Goal: Task Accomplishment & Management: Use online tool/utility

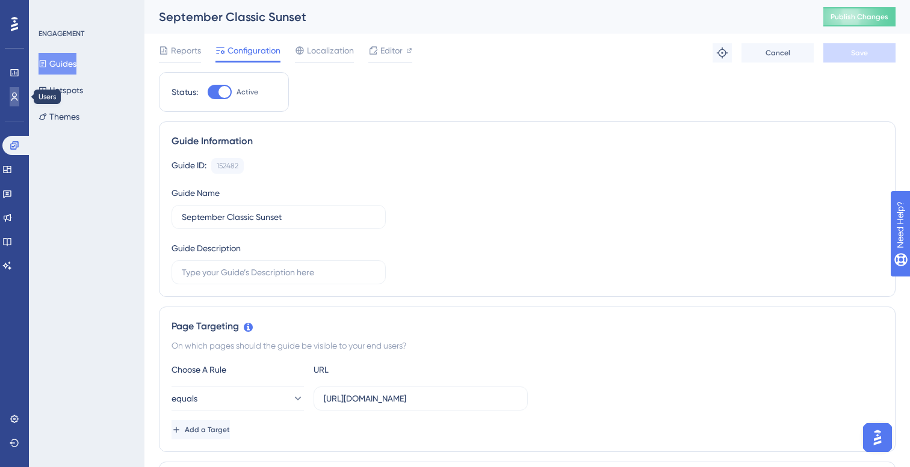
click at [16, 90] on link at bounding box center [15, 96] width 10 height 19
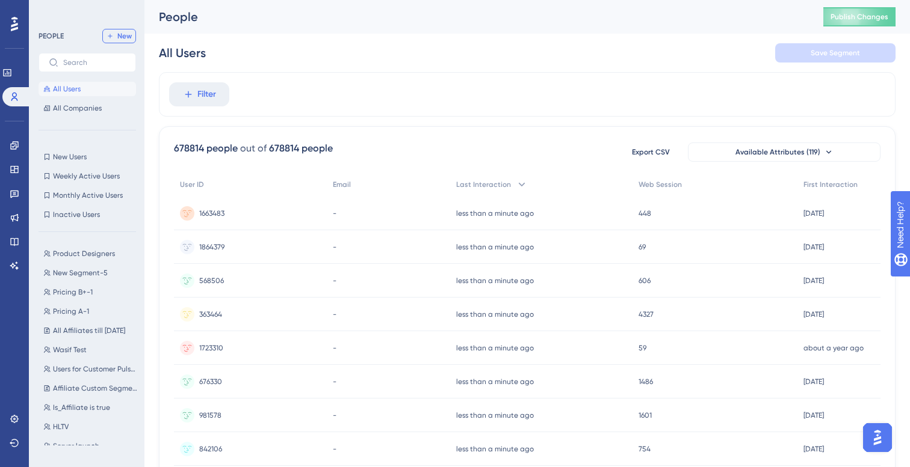
click at [119, 40] on span "New" at bounding box center [124, 36] width 14 height 10
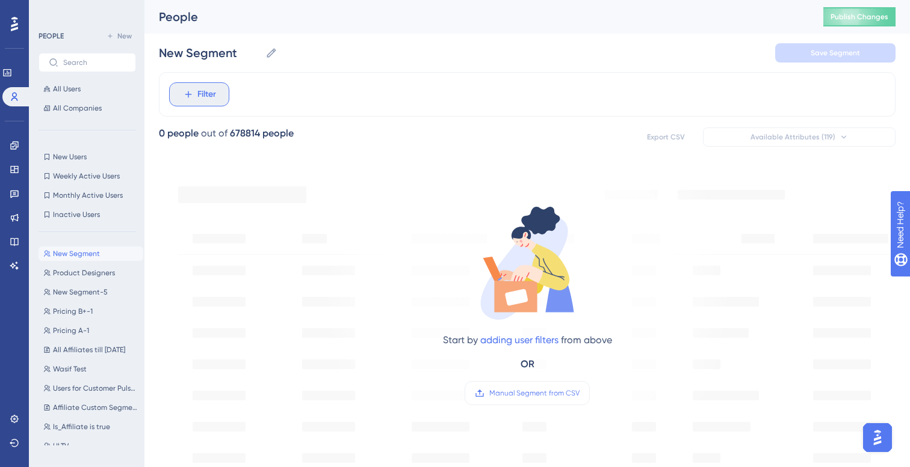
click at [217, 101] on button "Filter" at bounding box center [199, 94] width 60 height 24
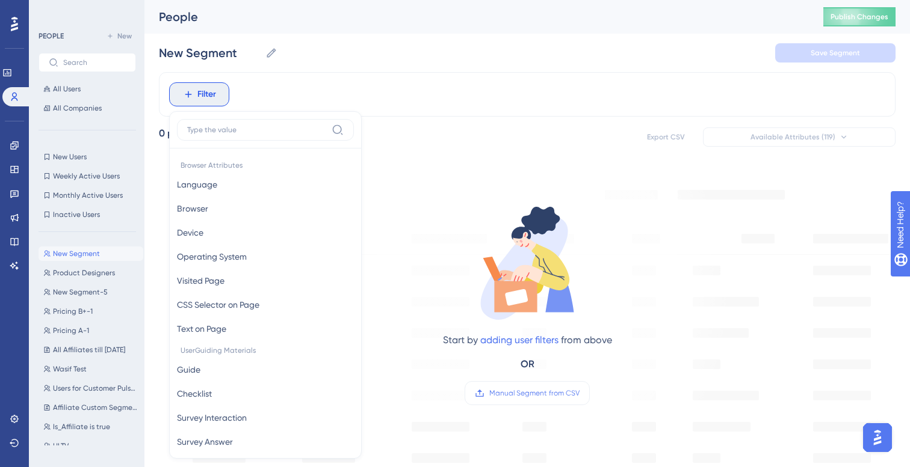
scroll to position [28, 0]
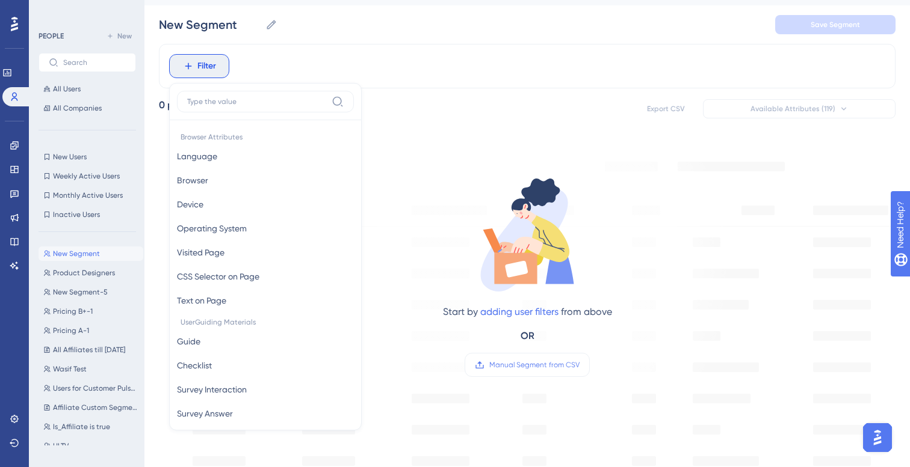
type input "c"
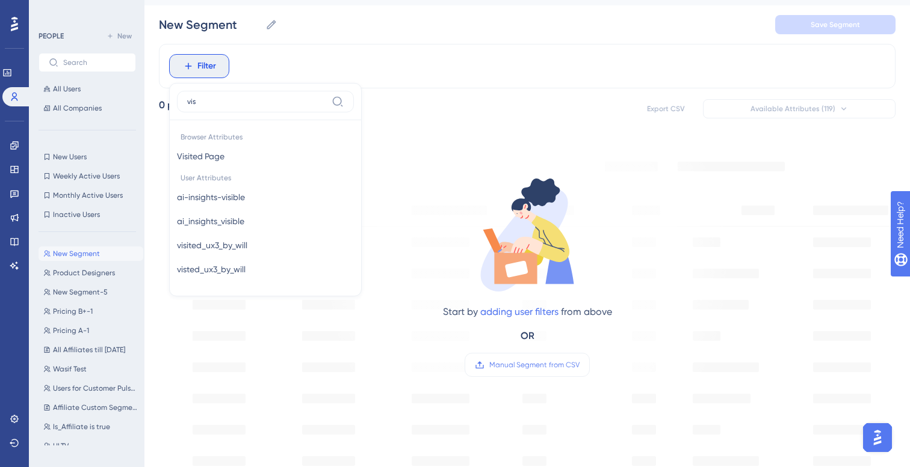
type input "vist"
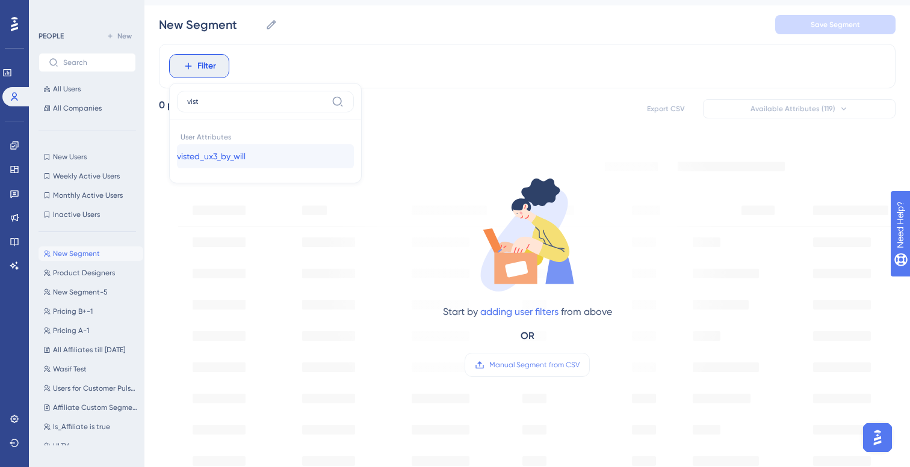
click at [237, 152] on span "visted_ux3_by_will" at bounding box center [211, 156] width 69 height 14
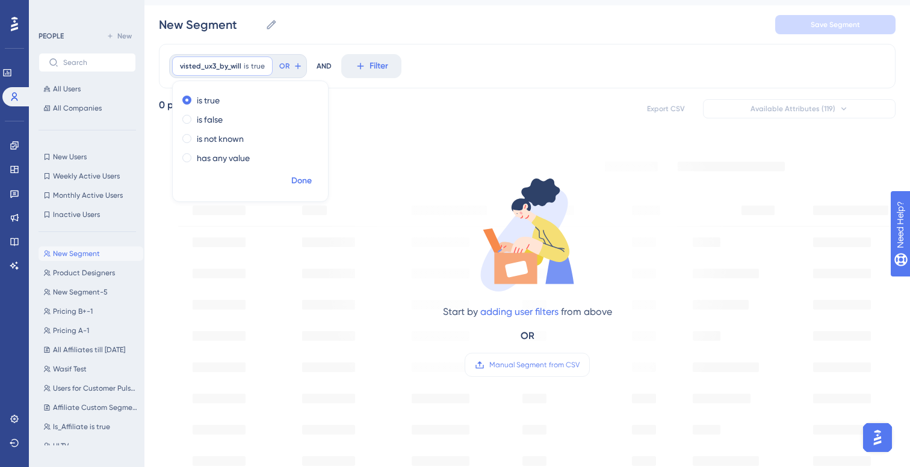
click at [307, 182] on span "Done" at bounding box center [301, 181] width 20 height 14
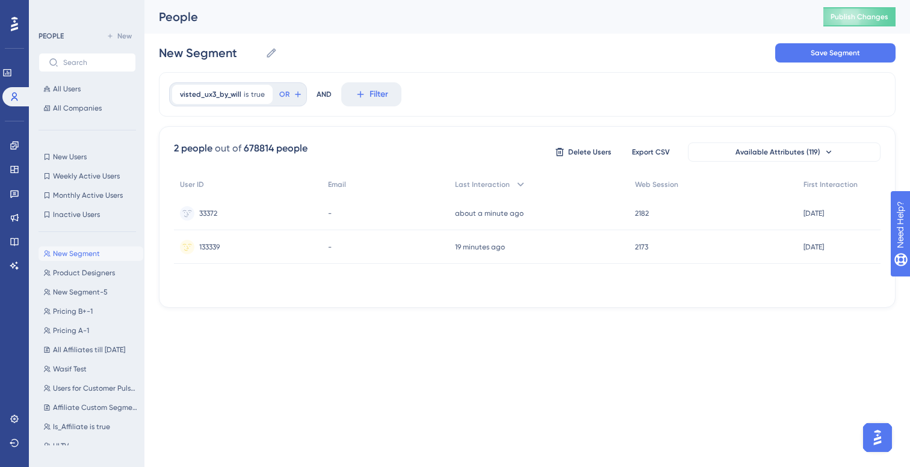
scroll to position [0, 0]
click at [155, 125] on div "Performance Users Engagement Widgets Feedback Product Updates Knowledge Base AI…" at bounding box center [526, 163] width 765 height 327
click at [13, 94] on icon at bounding box center [14, 97] width 7 height 8
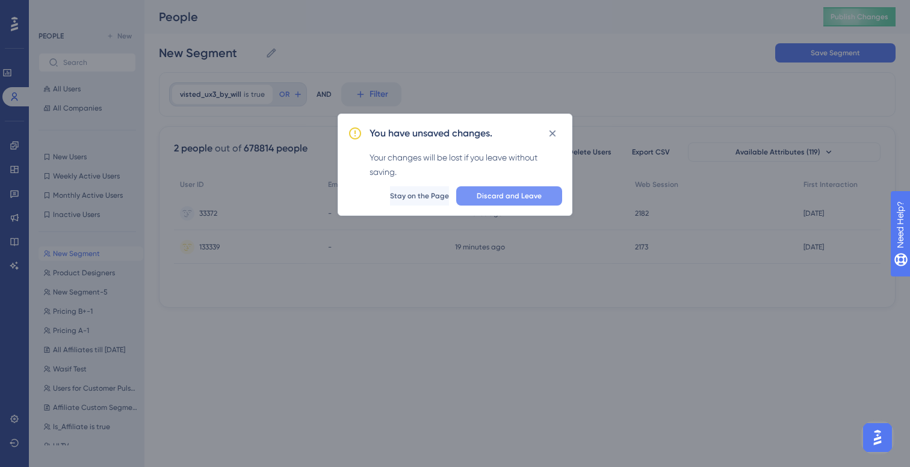
click at [490, 197] on span "Discard and Leave" at bounding box center [508, 196] width 65 height 10
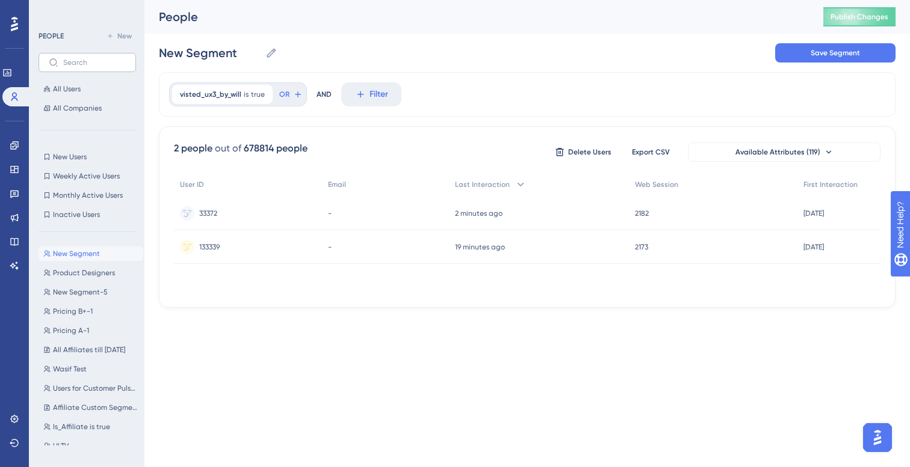
click at [84, 69] on label at bounding box center [87, 62] width 97 height 19
click at [84, 67] on input "text" at bounding box center [94, 62] width 63 height 8
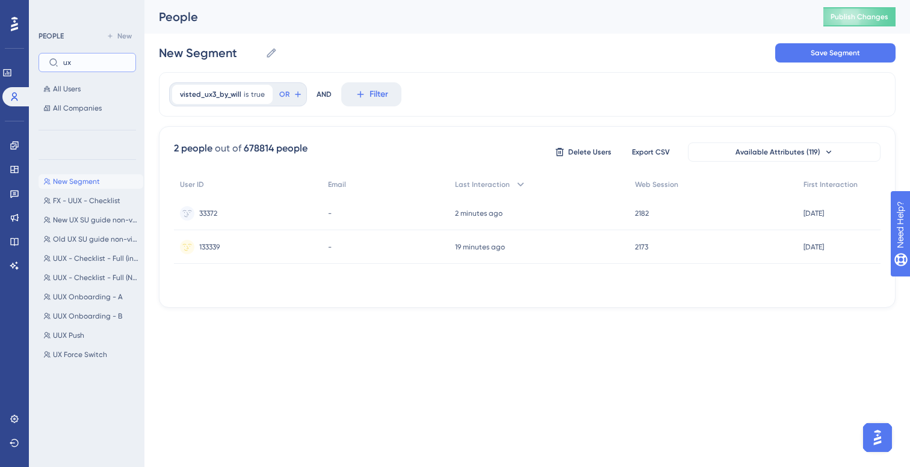
type input "u"
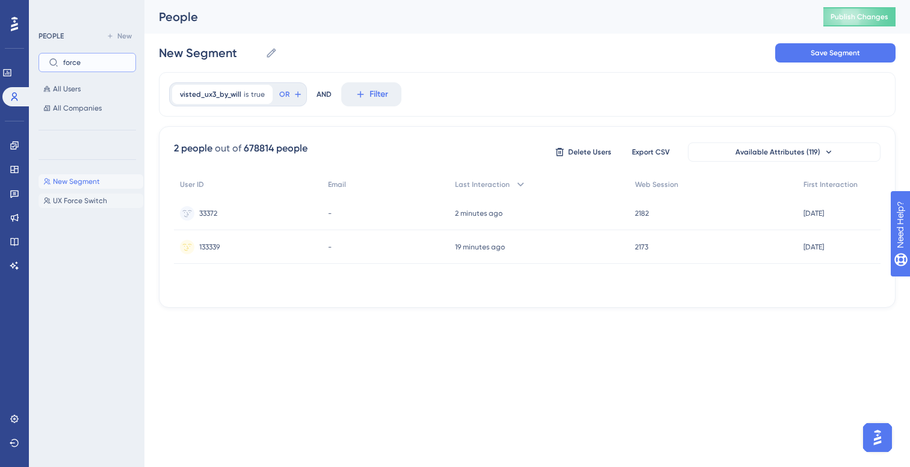
type input "force"
click at [88, 205] on span "UX Force Switch" at bounding box center [80, 201] width 54 height 10
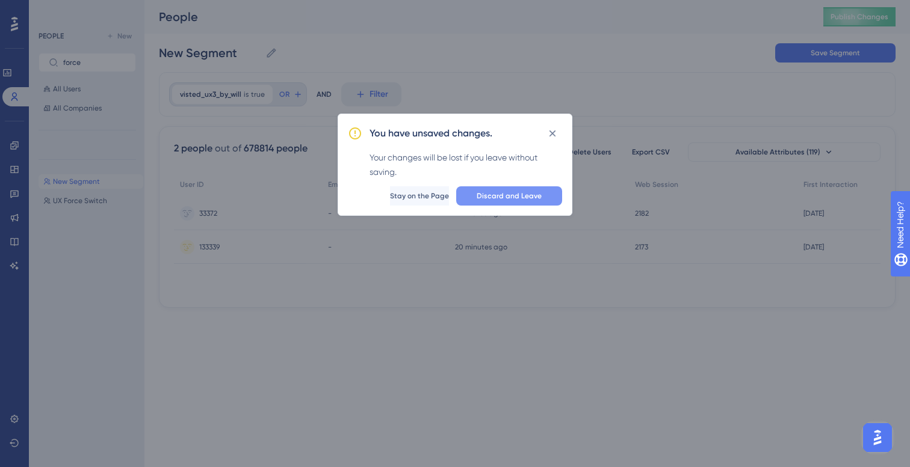
click at [499, 195] on span "Discard and Leave" at bounding box center [508, 196] width 65 height 10
type input "UX Force Switch"
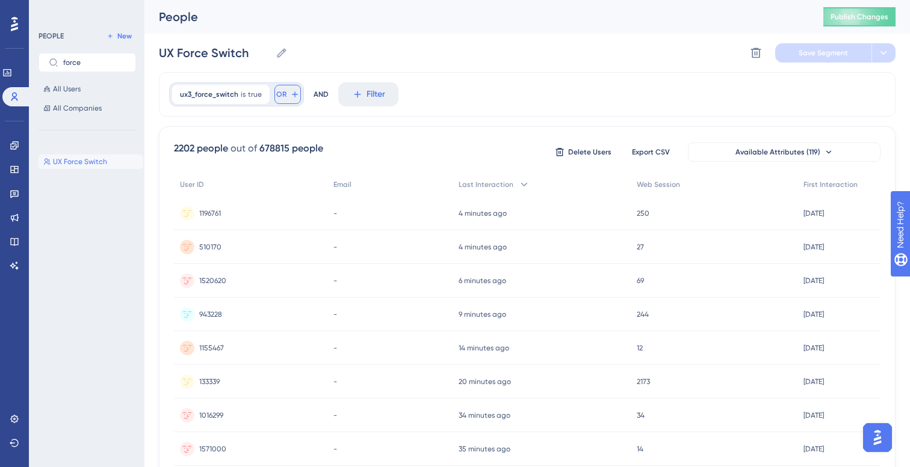
click at [288, 99] on button "OR" at bounding box center [287, 94] width 26 height 19
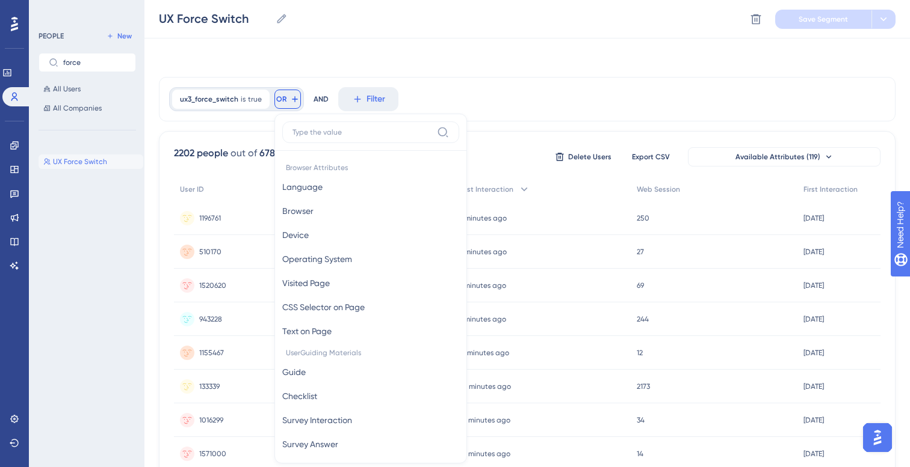
scroll to position [50, 0]
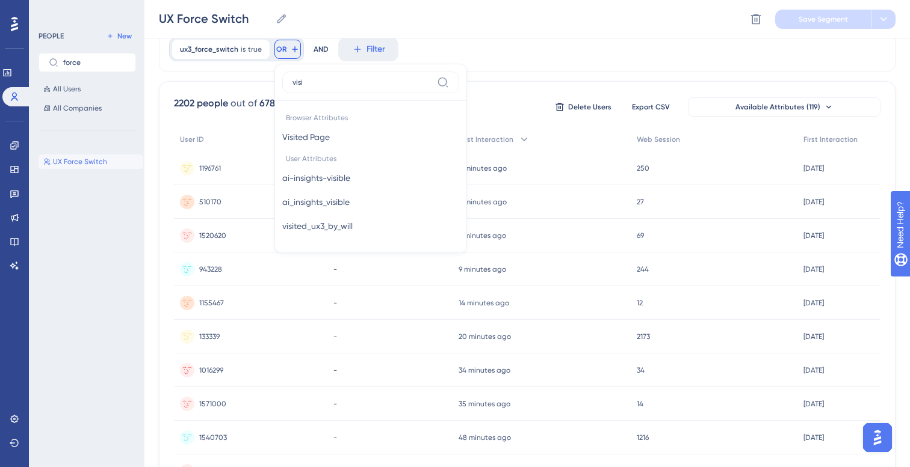
type input "visit"
click at [336, 173] on span "visited_ux3_by_will" at bounding box center [317, 178] width 70 height 14
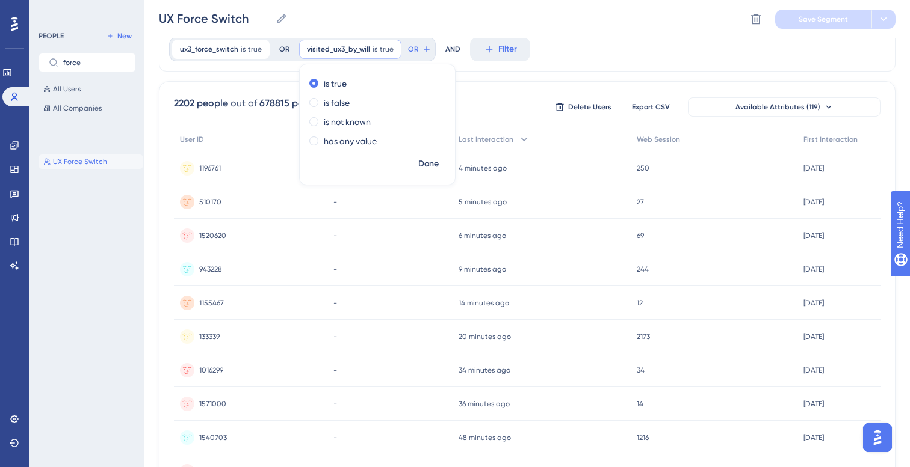
scroll to position [0, 0]
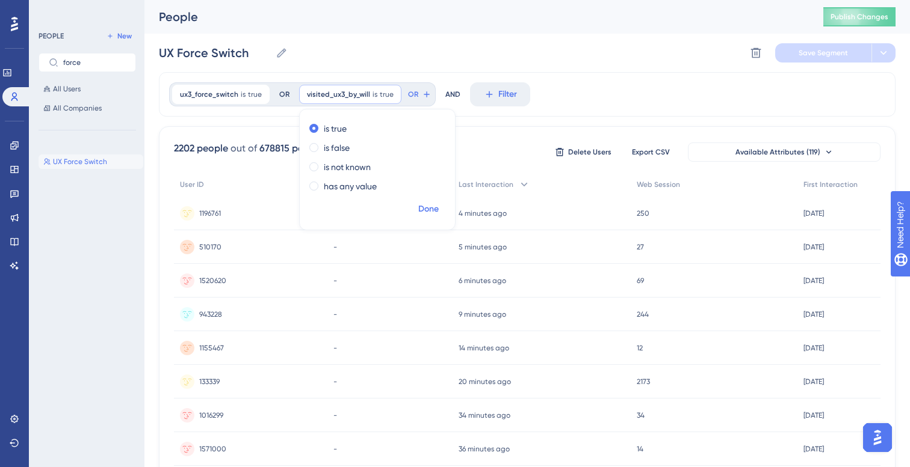
click at [430, 213] on span "Done" at bounding box center [428, 209] width 20 height 14
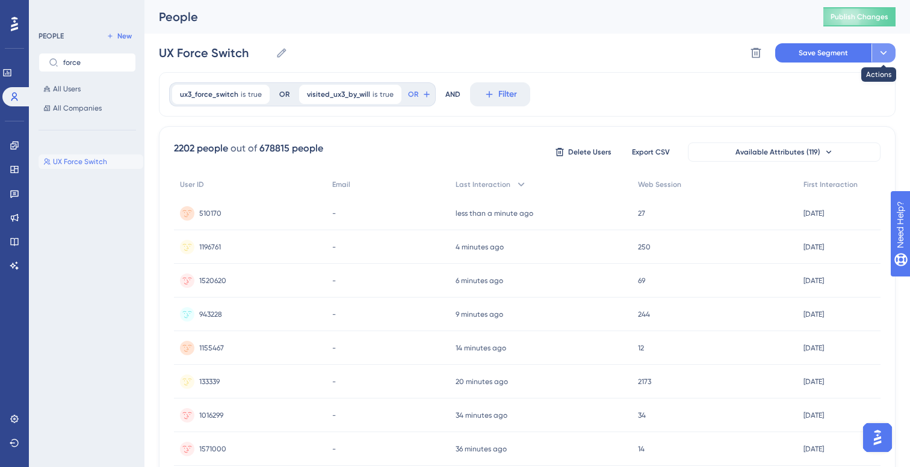
click at [884, 53] on icon at bounding box center [883, 53] width 12 height 12
click at [884, 53] on icon at bounding box center [883, 53] width 7 height 4
click at [887, 52] on icon at bounding box center [883, 53] width 12 height 12
click at [16, 143] on icon at bounding box center [15, 146] width 10 height 10
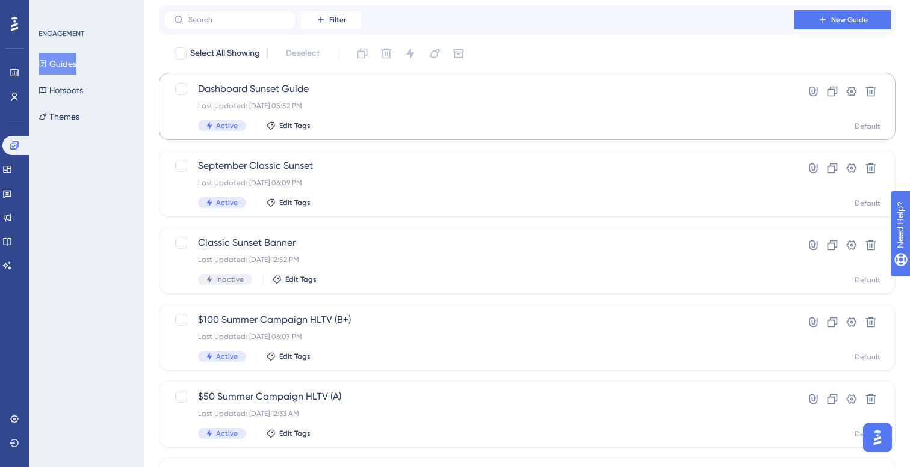
scroll to position [39, 0]
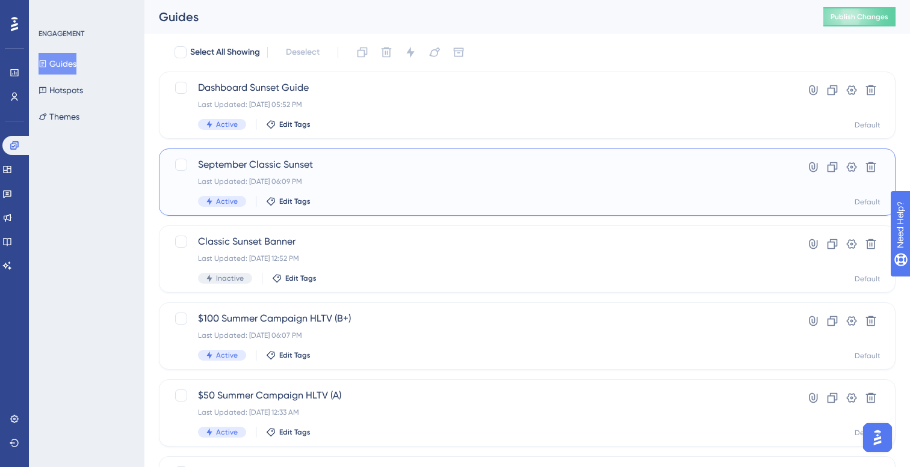
click at [340, 170] on span "September Classic Sunset" at bounding box center [479, 165] width 562 height 14
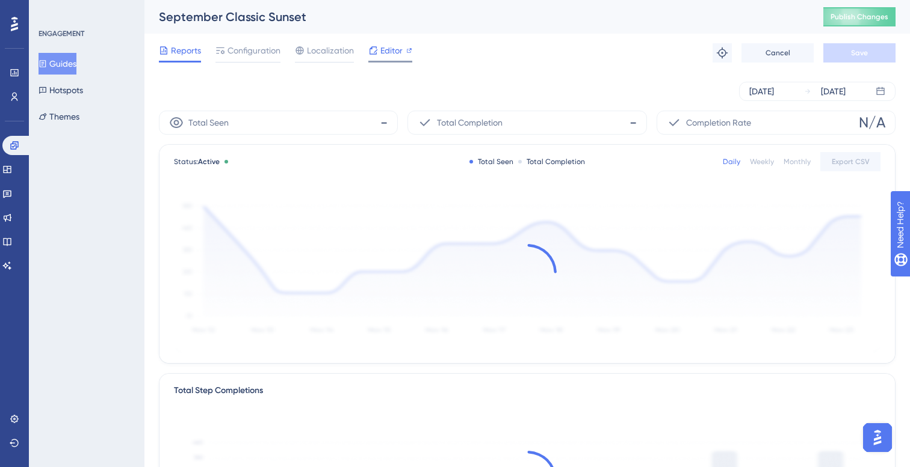
click at [404, 49] on div "Editor" at bounding box center [390, 50] width 44 height 14
